Goal: Transaction & Acquisition: Purchase product/service

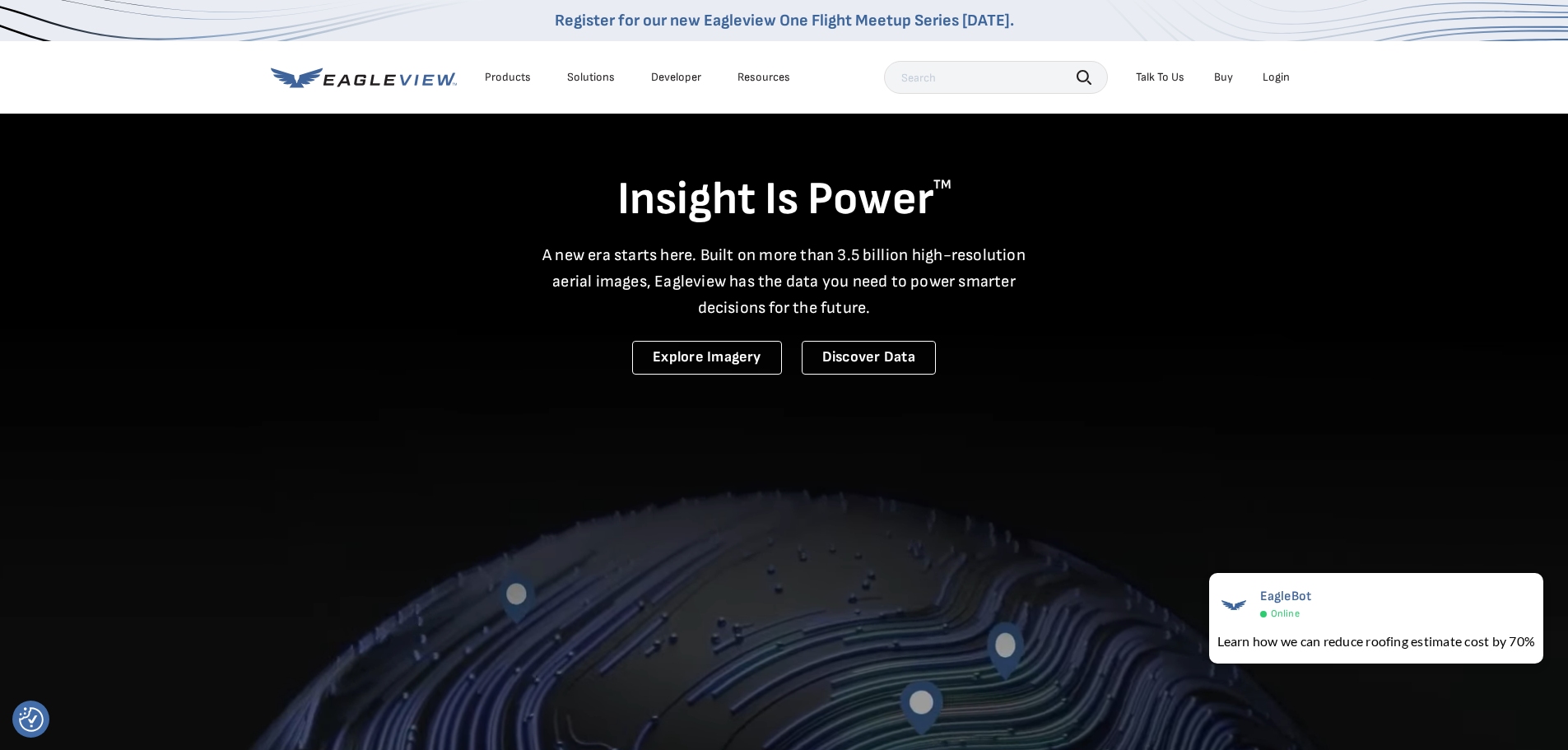
click at [1266, 79] on div "Login" at bounding box center [1276, 77] width 27 height 14
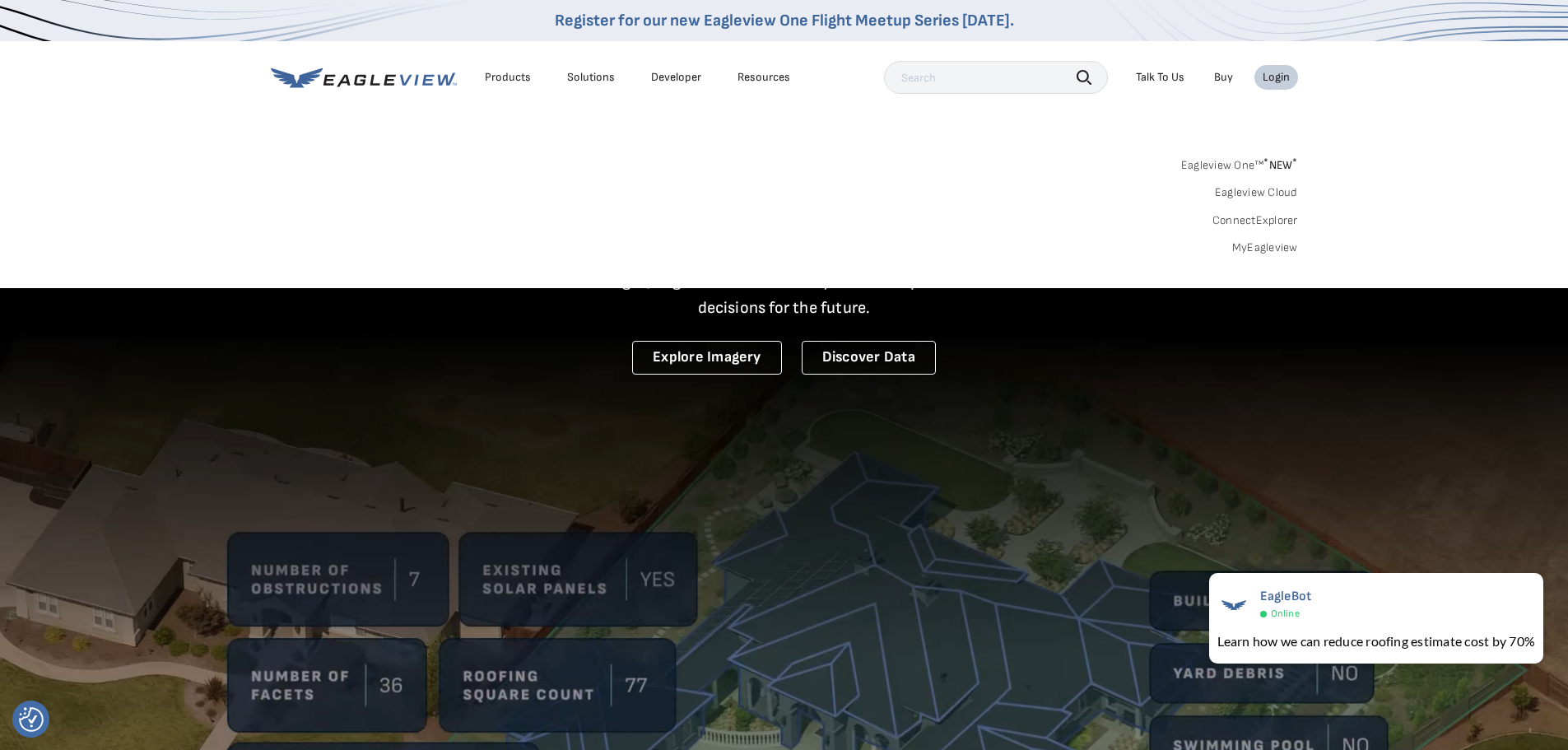
click at [1257, 251] on link "MyEagleview" at bounding box center [1265, 247] width 66 height 14
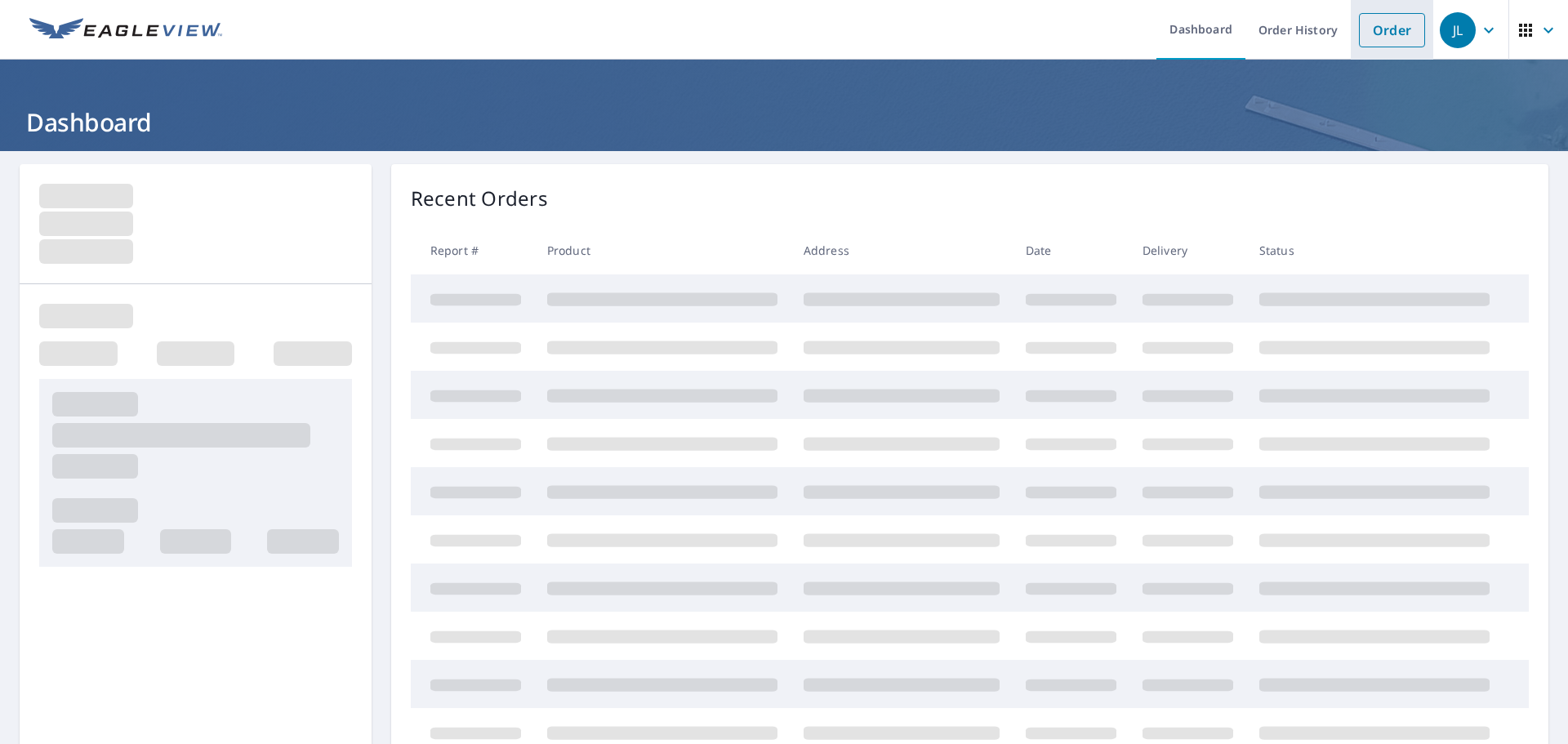
click at [1375, 33] on link "Order" at bounding box center [1391, 31] width 66 height 34
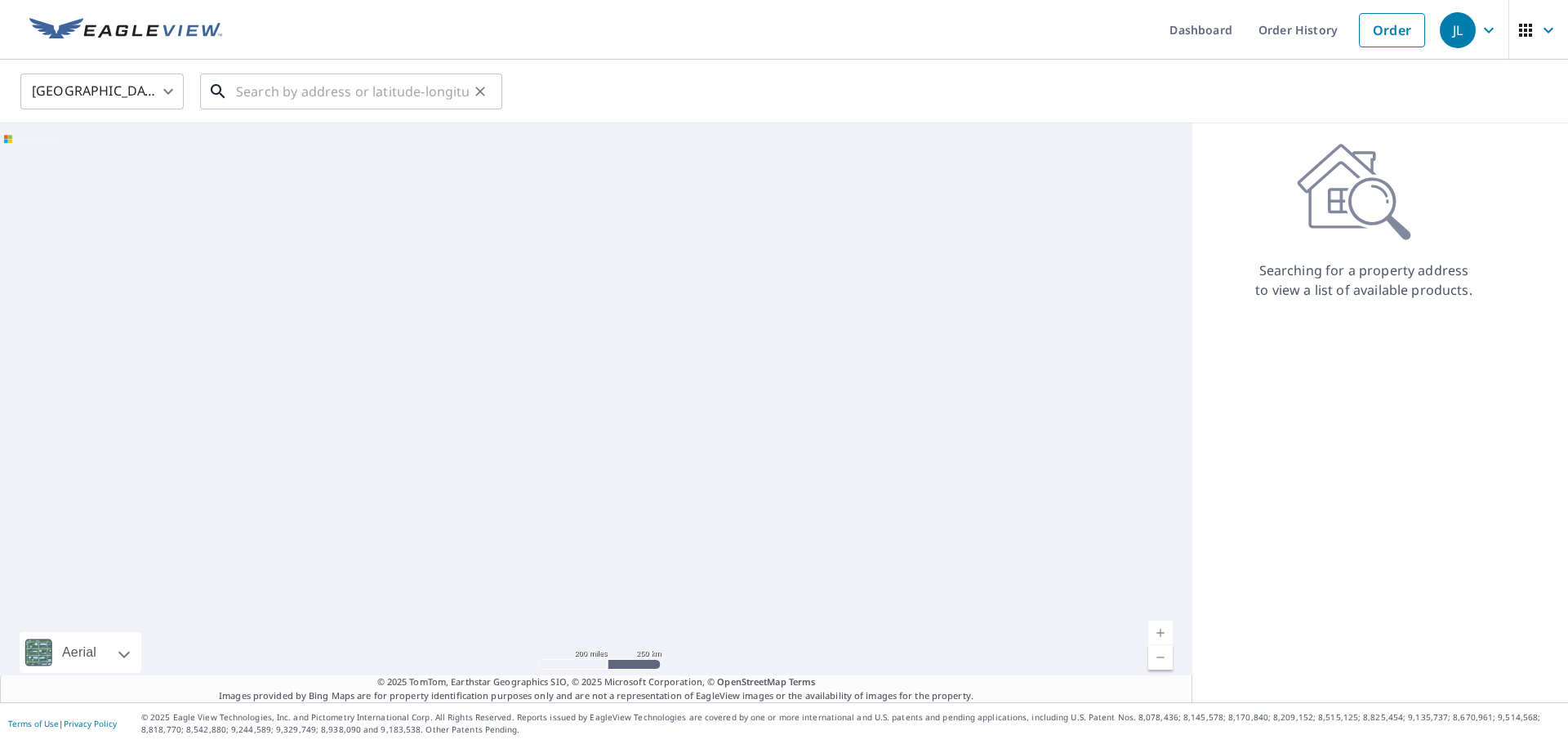
click at [364, 92] on input "text" at bounding box center [352, 92] width 232 height 46
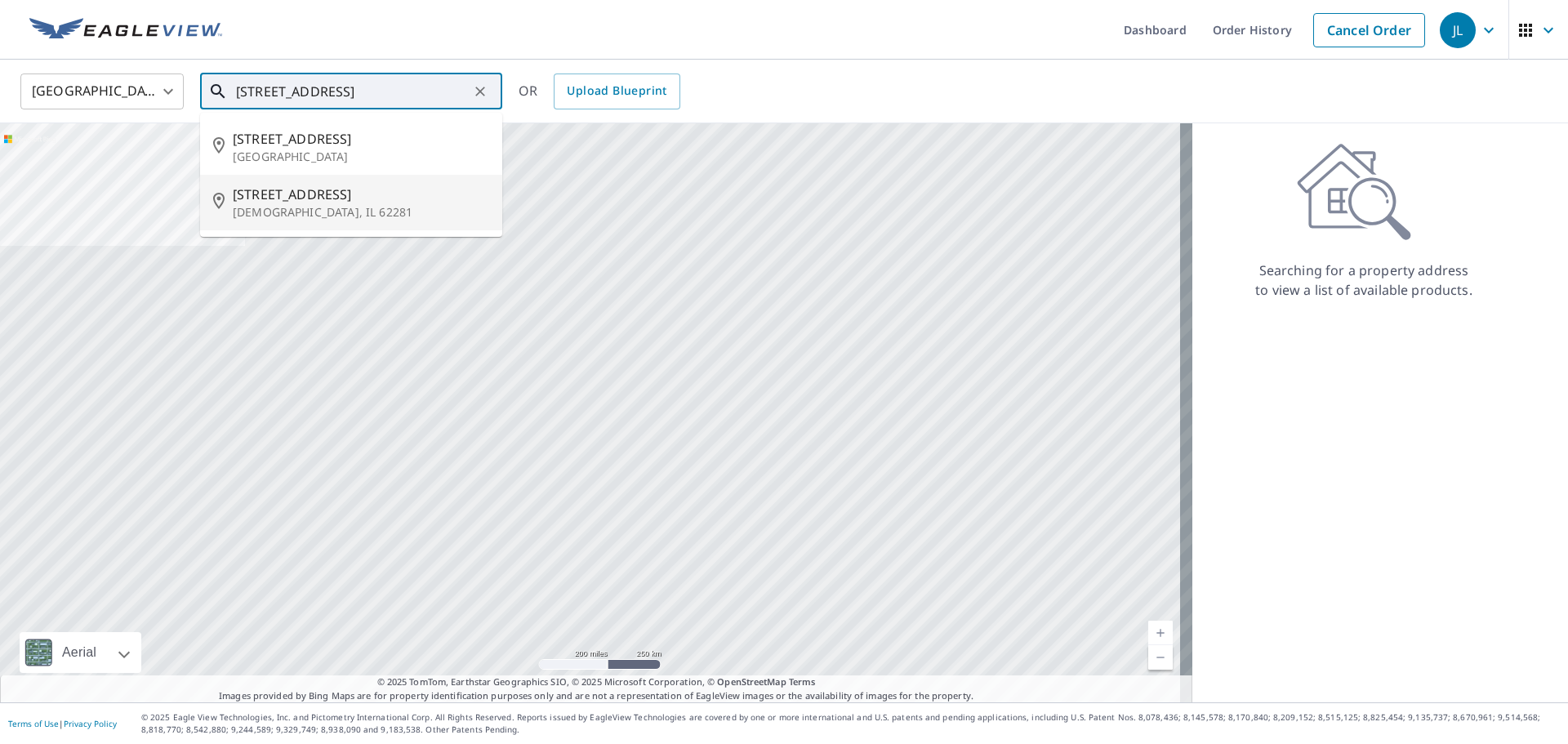
click at [261, 202] on span "532 W 5th St" at bounding box center [361, 194] width 256 height 19
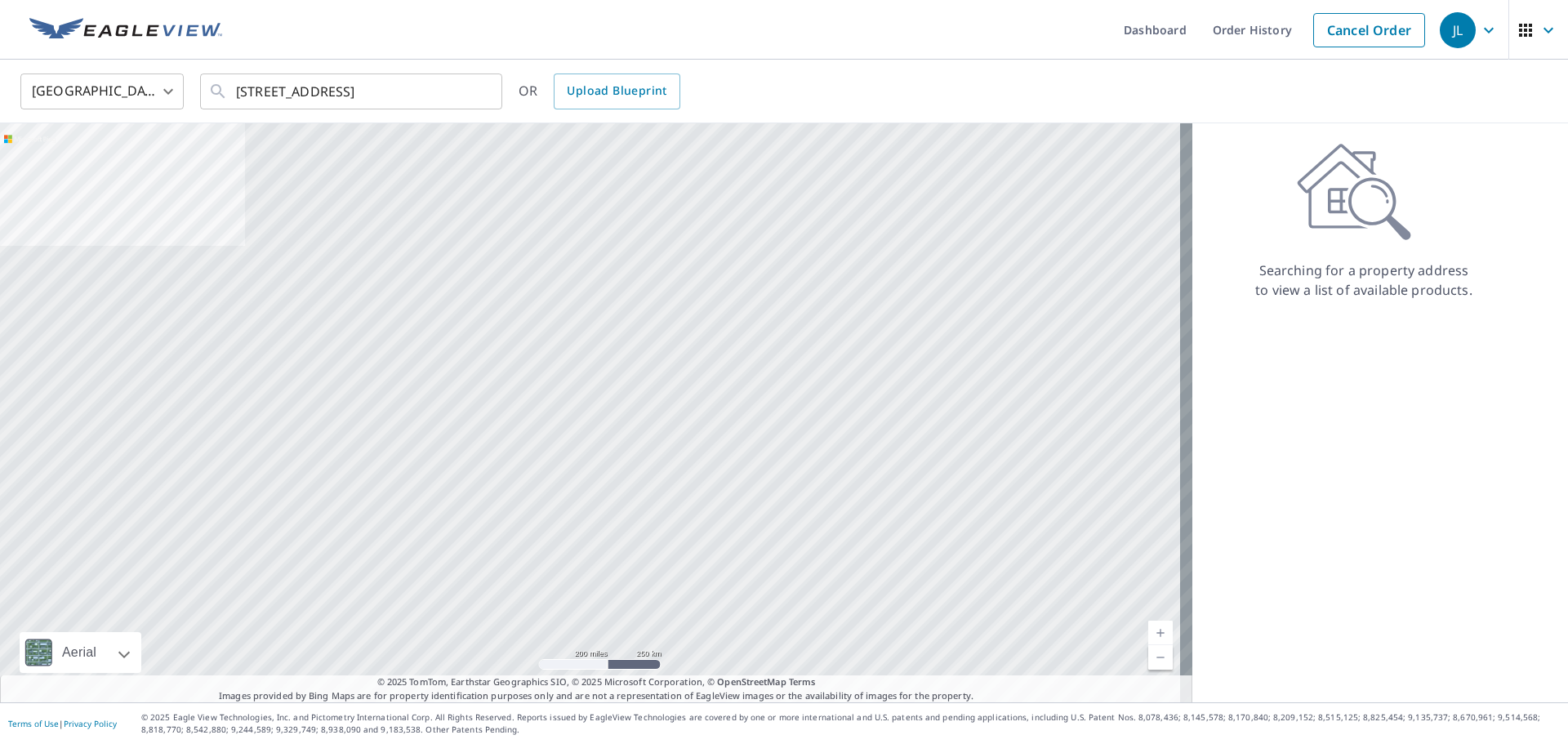
type input "532 W 5th St Saint Jacob, IL 62281"
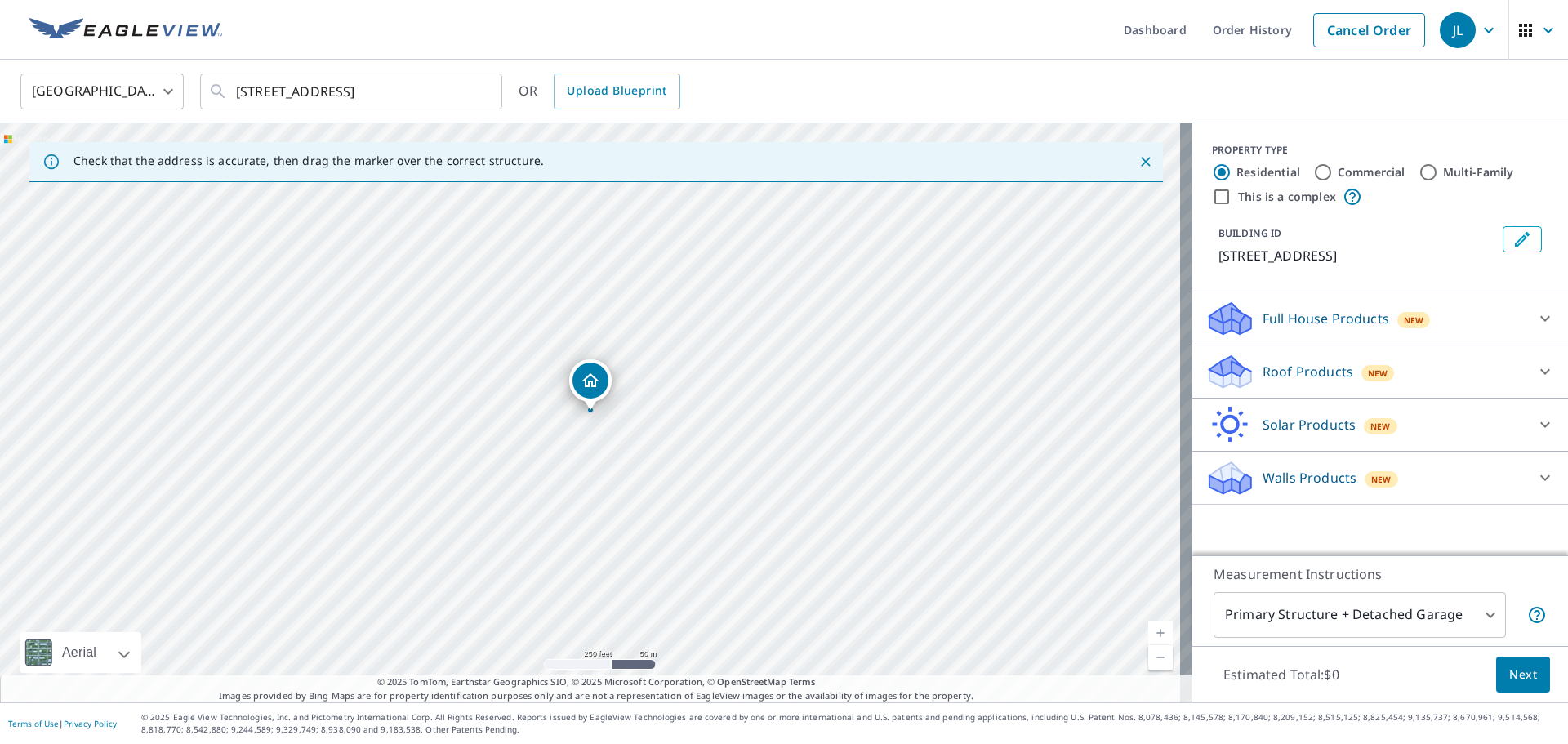
click at [1296, 372] on p "Roof Products" at bounding box center [1308, 371] width 91 height 19
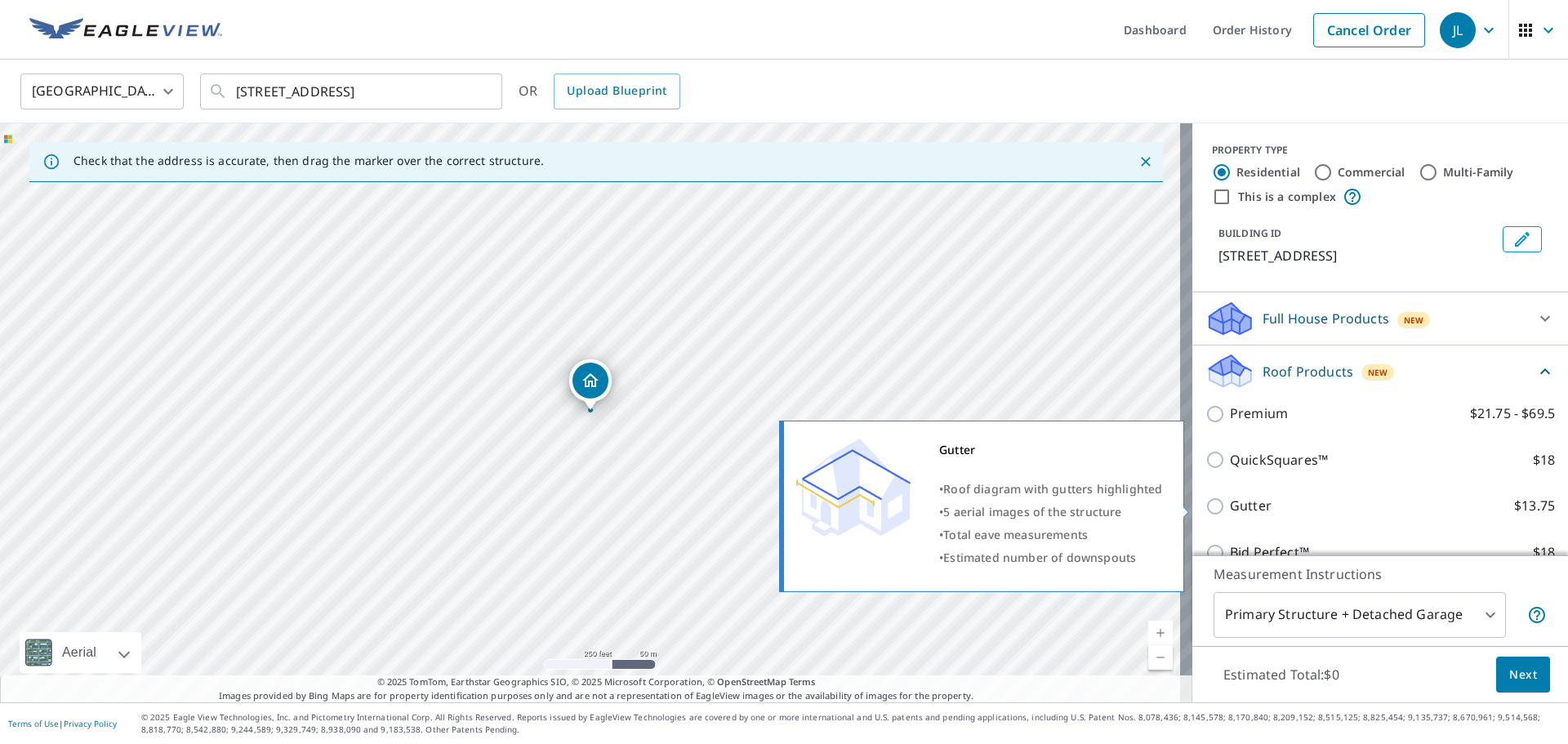
click at [1205, 504] on input "Gutter $13.75" at bounding box center [1218, 506] width 25 height 19
checkbox input "true"
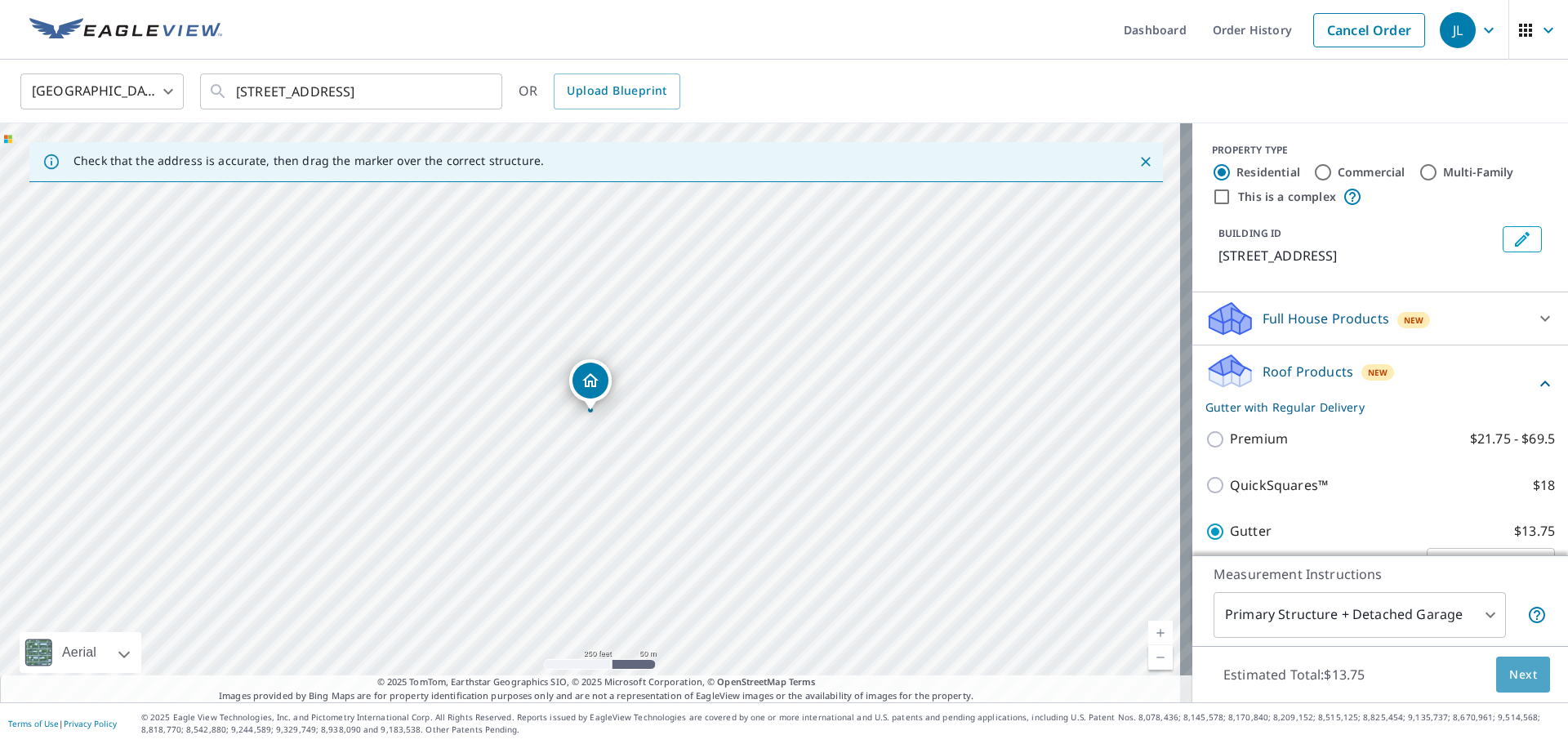
click at [1509, 679] on span "Next" at bounding box center [1522, 674] width 28 height 20
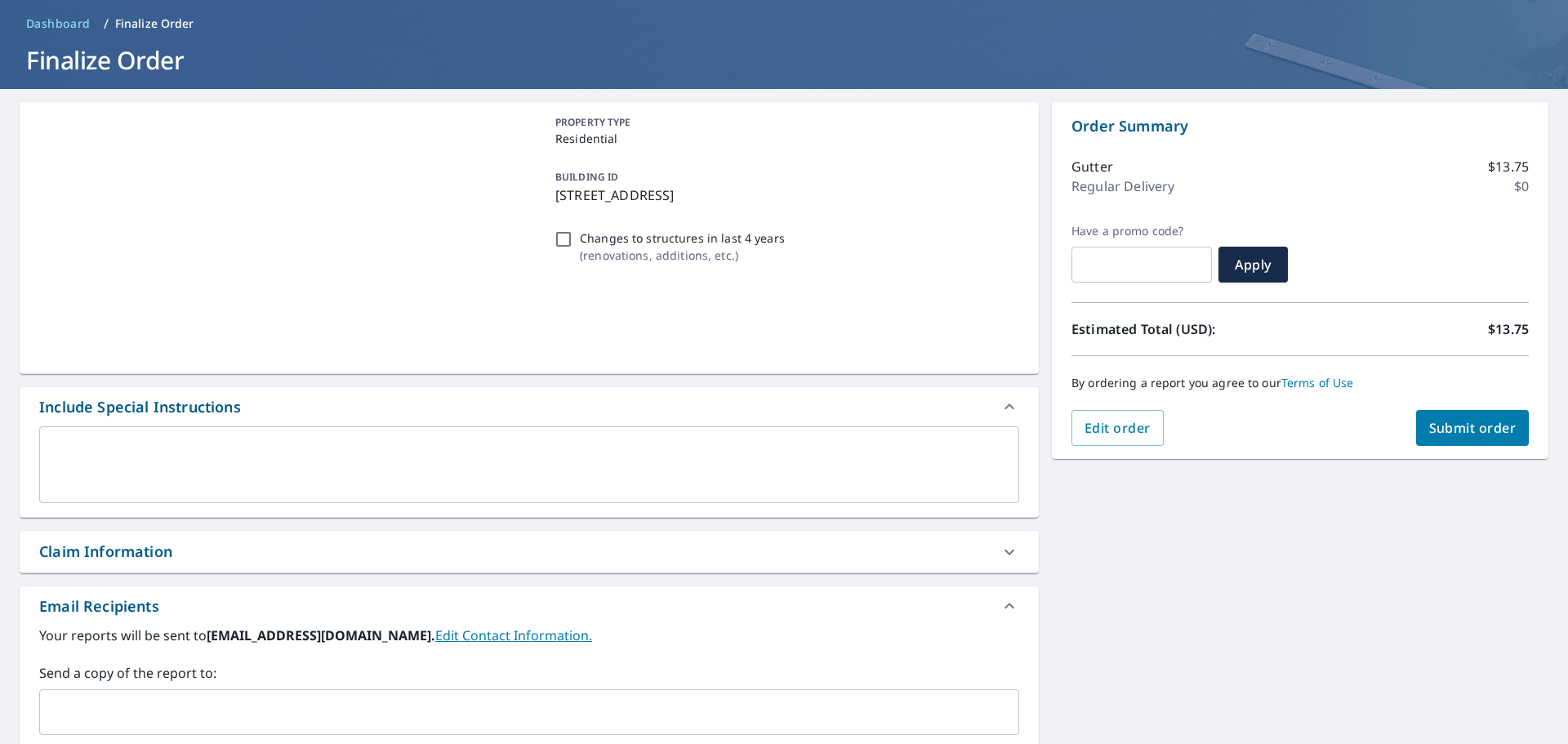
scroll to position [164, 0]
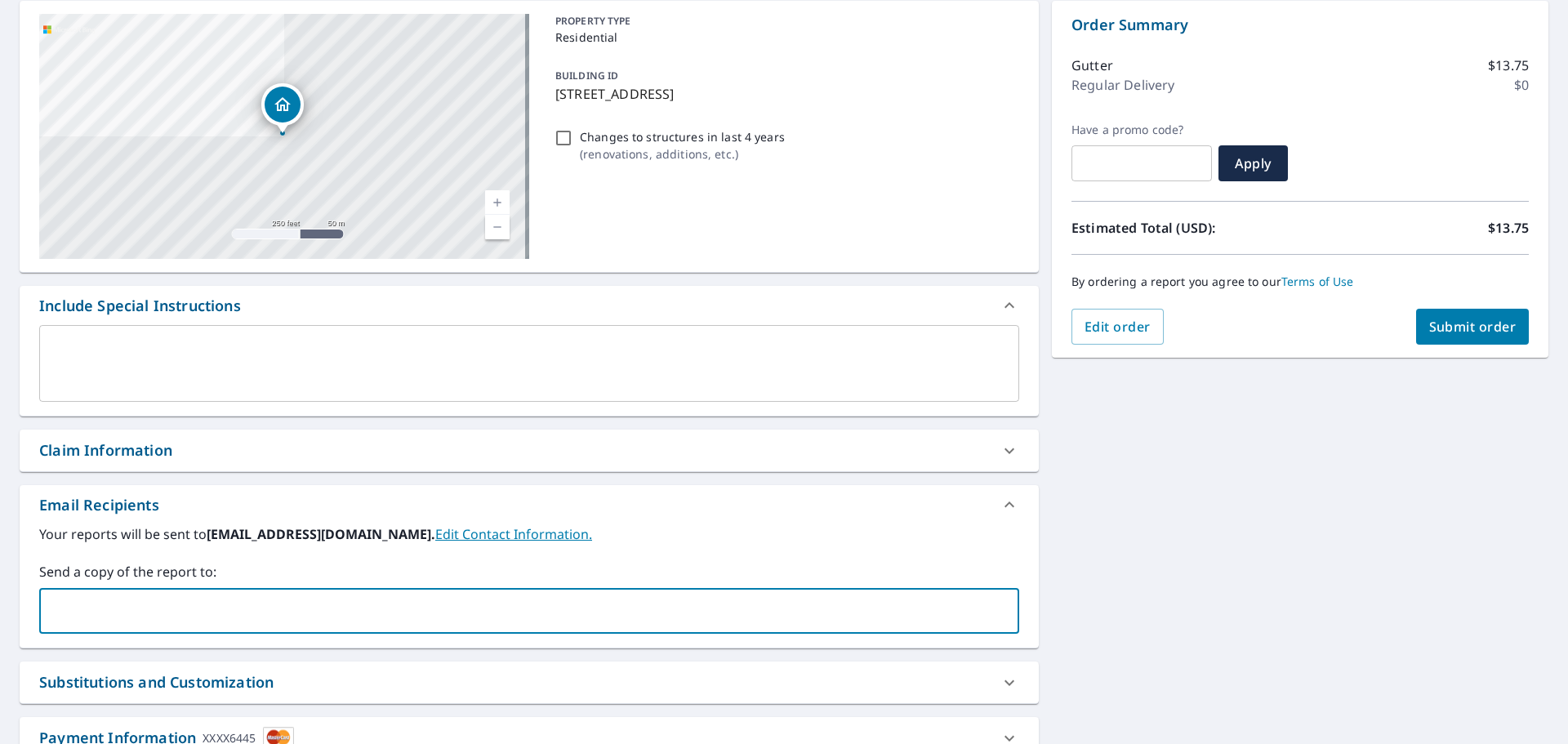
click at [123, 609] on input "text" at bounding box center [517, 610] width 940 height 31
type input "katies@crownexteriorsllc.com"
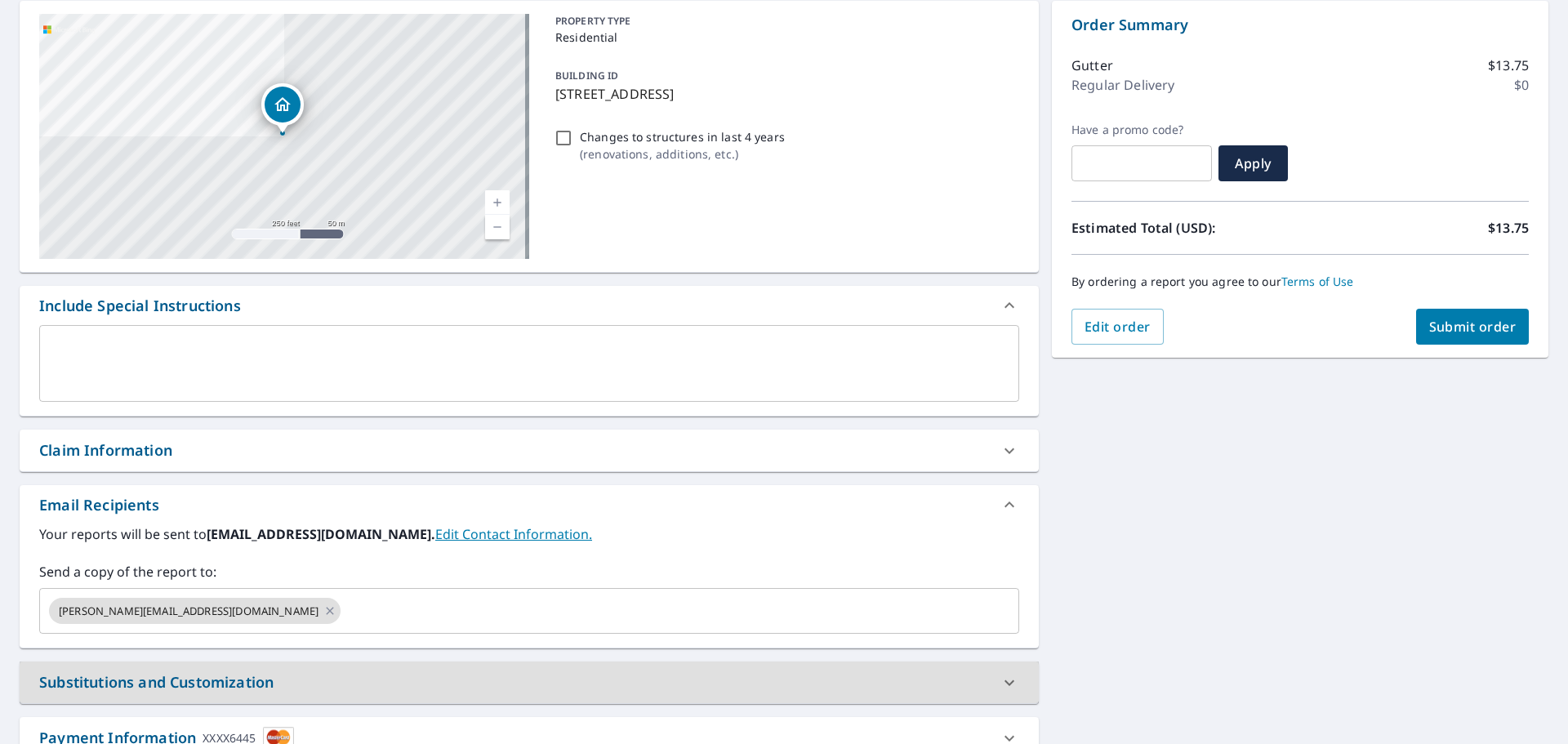
click at [1453, 318] on span "Submit order" at bounding box center [1472, 326] width 87 height 18
